Goal: Task Accomplishment & Management: Manage account settings

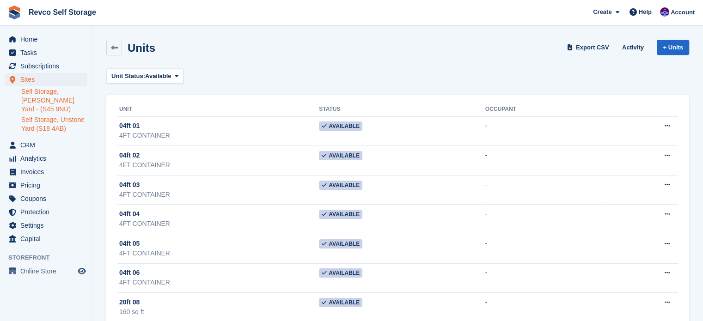
click at [39, 126] on link "Self Storage, Unstone Yard (S18 4AB)" at bounding box center [54, 125] width 66 height 18
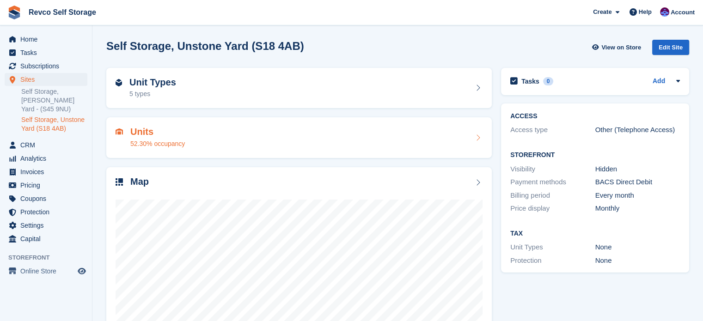
click at [242, 141] on div "Units 52.30% occupancy" at bounding box center [299, 138] width 367 height 22
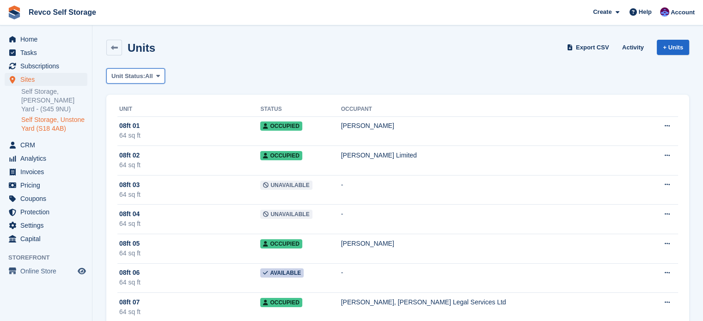
click at [147, 74] on span "All" at bounding box center [149, 76] width 8 height 9
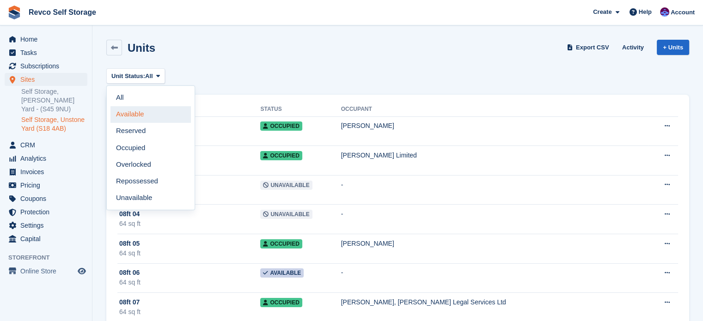
click at [144, 112] on link "Available" at bounding box center [150, 114] width 80 height 17
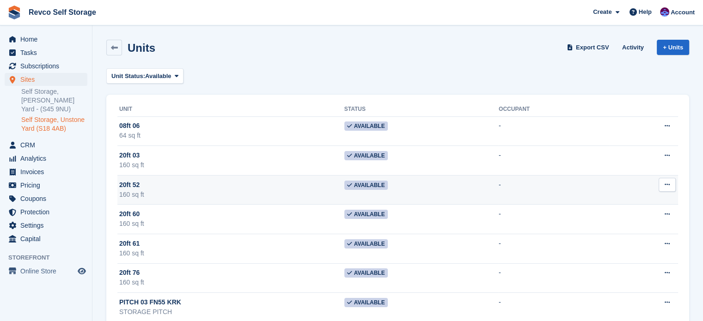
click at [666, 187] on icon at bounding box center [667, 185] width 5 height 6
click at [603, 213] on p "Unit activity" at bounding box center [631, 215] width 80 height 12
click at [219, 194] on div "160 sq ft" at bounding box center [231, 195] width 225 height 10
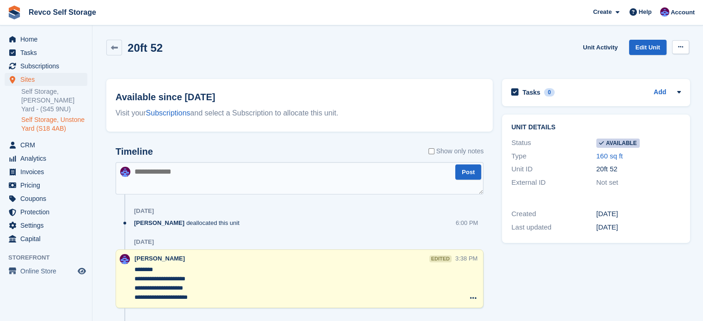
click at [679, 47] on icon at bounding box center [680, 47] width 5 height 6
click at [632, 66] on p "Make unavailable" at bounding box center [645, 65] width 80 height 12
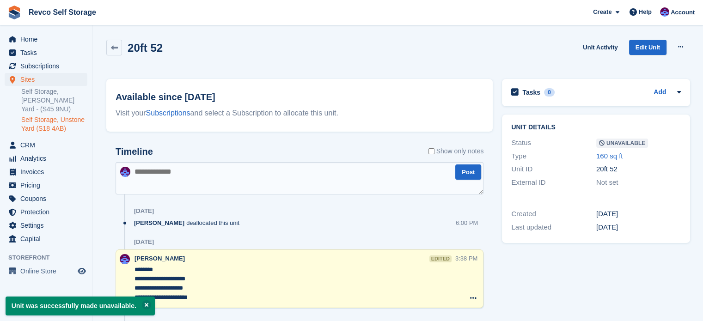
click at [43, 125] on link "Self Storage, Unstone Yard (S18 4AB)" at bounding box center [54, 125] width 66 height 18
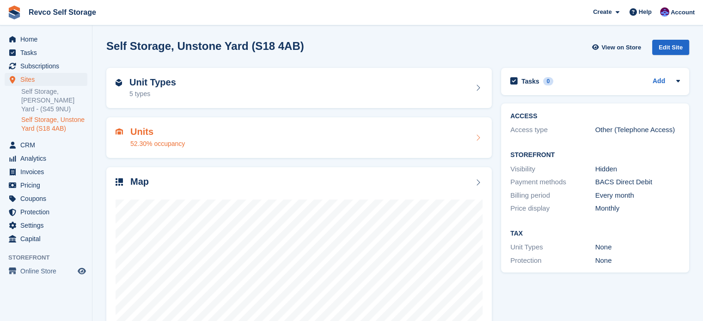
click at [203, 129] on div "Units 52.30% occupancy" at bounding box center [299, 138] width 367 height 22
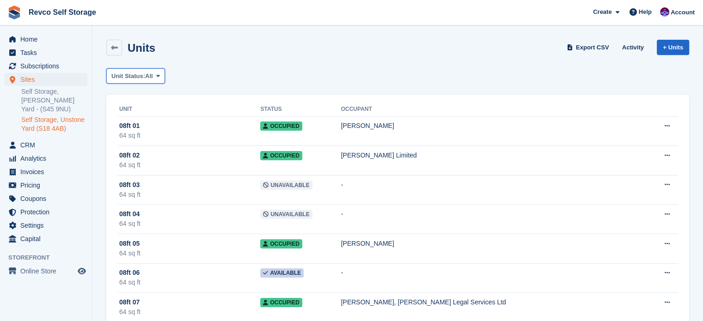
click at [131, 74] on span "Unit Status:" at bounding box center [128, 76] width 34 height 9
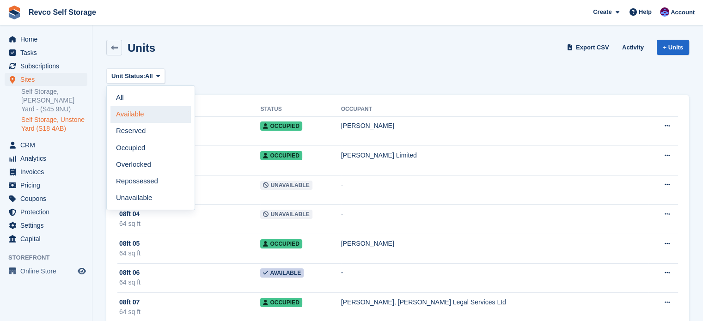
click at [142, 115] on link "Available" at bounding box center [150, 114] width 80 height 17
